Goal: Task Accomplishment & Management: Complete application form

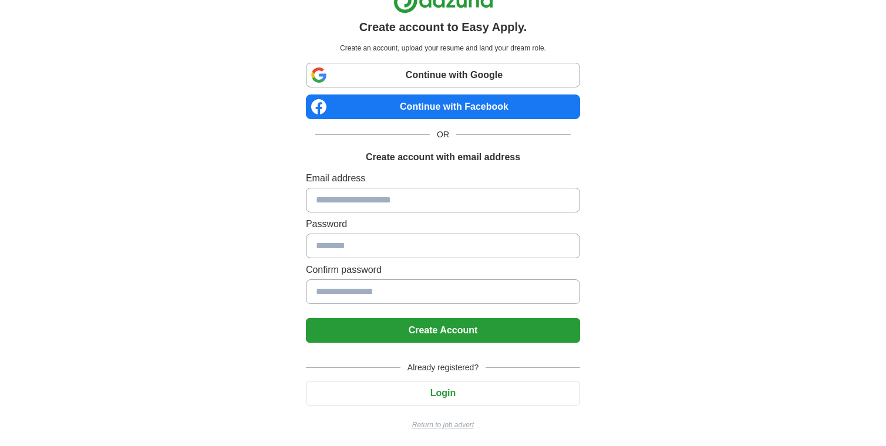
scroll to position [25, 0]
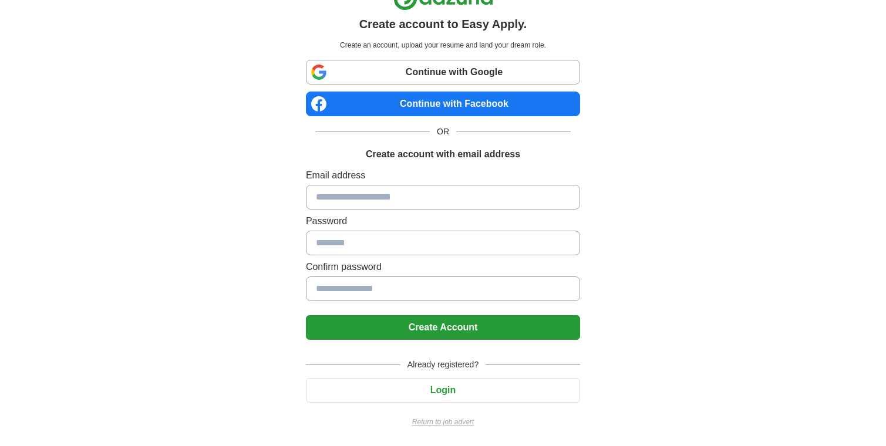
click at [386, 195] on input at bounding box center [443, 197] width 274 height 25
type input "**********"
click at [443, 333] on button "Create Account" at bounding box center [443, 327] width 274 height 25
